Goal: Task Accomplishment & Management: Complete application form

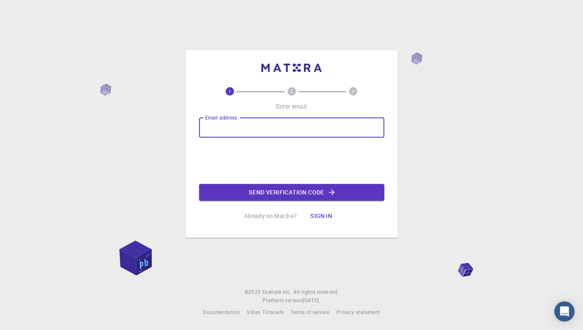
type input "[EMAIL_ADDRESS][DOMAIN_NAME]"
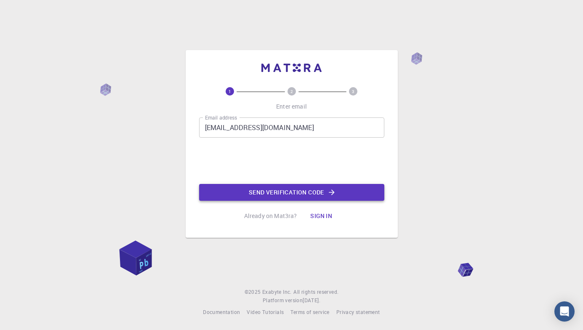
click at [255, 188] on button "Send verification code" at bounding box center [291, 192] width 185 height 17
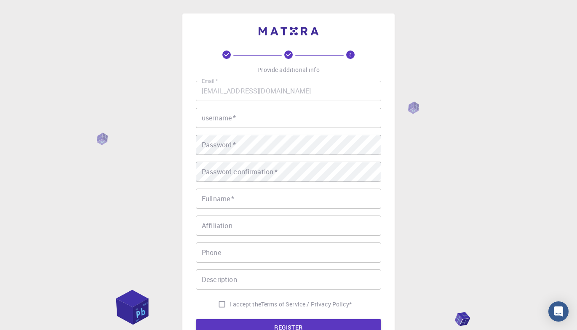
click at [291, 126] on input "username   *" at bounding box center [288, 118] width 185 height 20
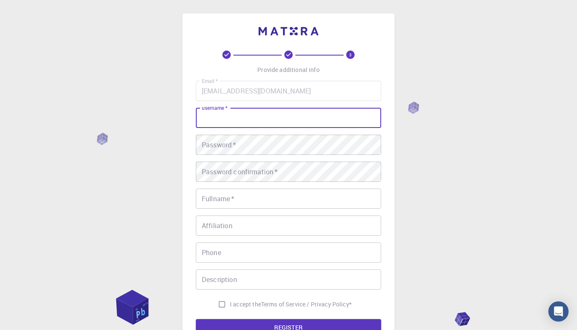
type input "Jailson"
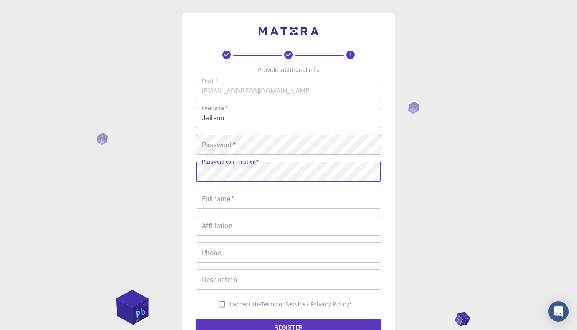
click at [247, 197] on input "Fullname   *" at bounding box center [288, 199] width 185 height 20
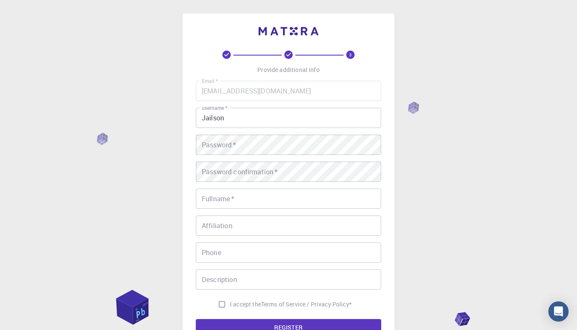
click at [183, 253] on div "3 Provide additional info Email   * [EMAIL_ADDRESS][DOMAIN_NAME] Email   * user…" at bounding box center [288, 193] width 212 height 360
click at [232, 277] on input "Description" at bounding box center [288, 279] width 185 height 20
drag, startPoint x: 582, startPoint y: 0, endPoint x: 547, endPoint y: 115, distance: 119.1
click at [547, 115] on div "3 Provide additional info Email   * [EMAIL_ADDRESS][DOMAIN_NAME] Email   * user…" at bounding box center [288, 214] width 577 height 429
